Goal: Task Accomplishment & Management: Complete application form

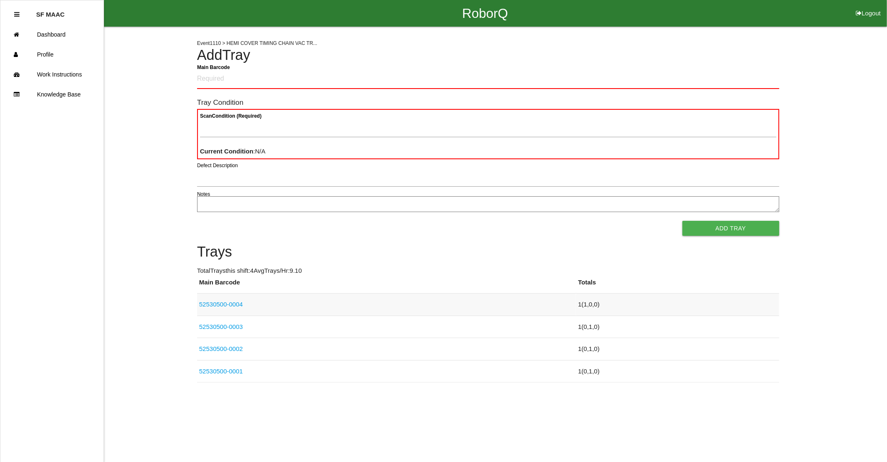
click at [217, 305] on link "52530500-0004" at bounding box center [221, 304] width 44 height 7
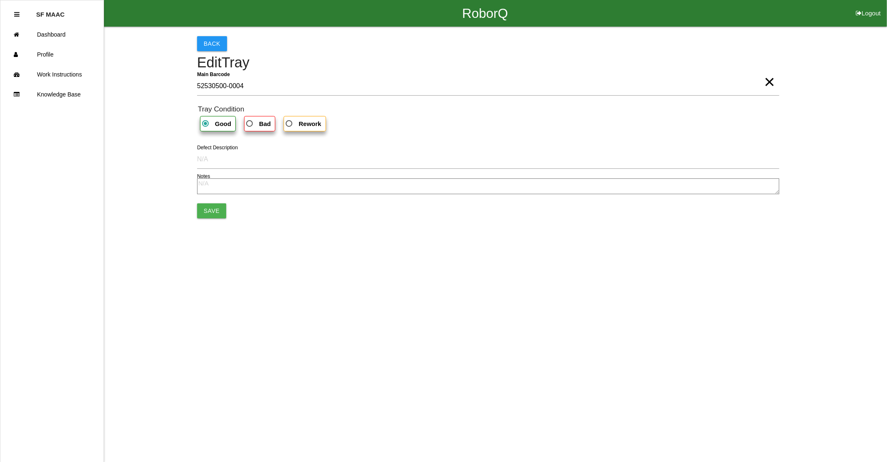
click at [254, 127] on span "Bad" at bounding box center [257, 123] width 26 height 10
click at [250, 124] on input "Bad" at bounding box center [246, 120] width 5 height 5
radio input "true"
click at [207, 210] on button "Save" at bounding box center [211, 210] width 29 height 15
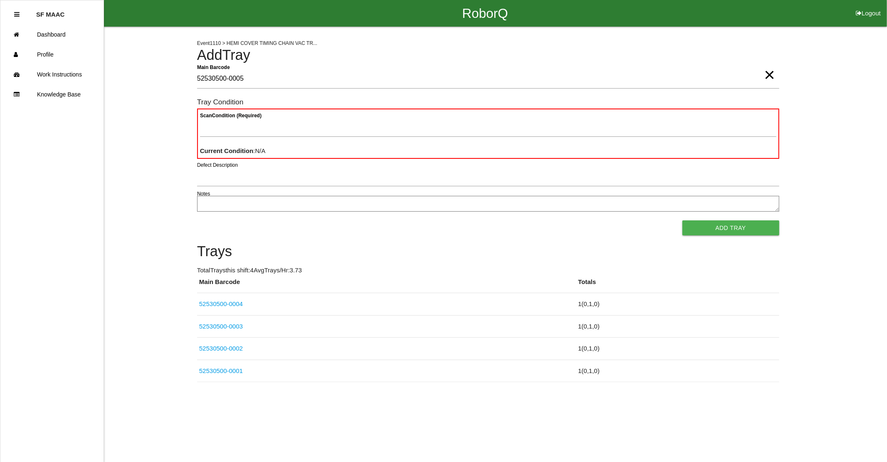
type Barcode "52530500-0005"
type Condition "ba"
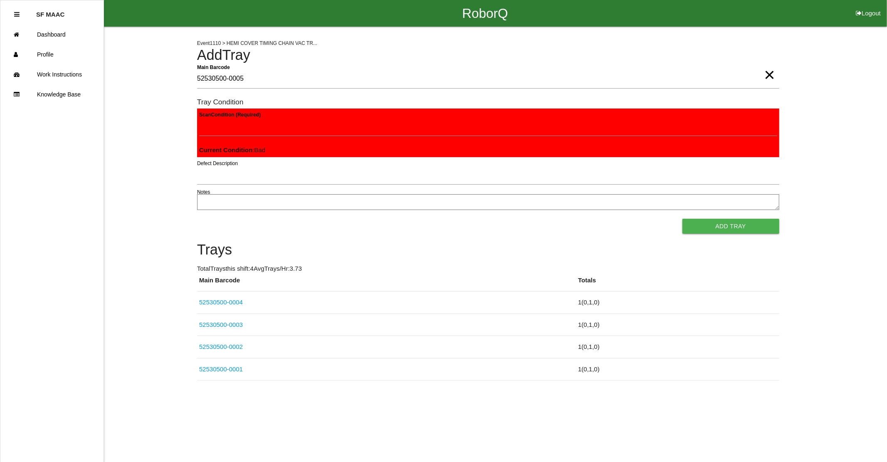
click at [682, 219] on button "Add Tray" at bounding box center [730, 226] width 97 height 15
